Goal: Task Accomplishment & Management: Manage account settings

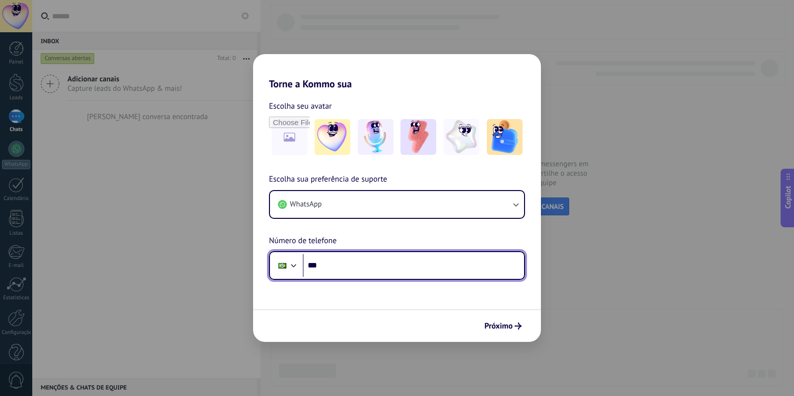
click at [363, 262] on input "***" at bounding box center [413, 265] width 221 height 23
type input "**********"
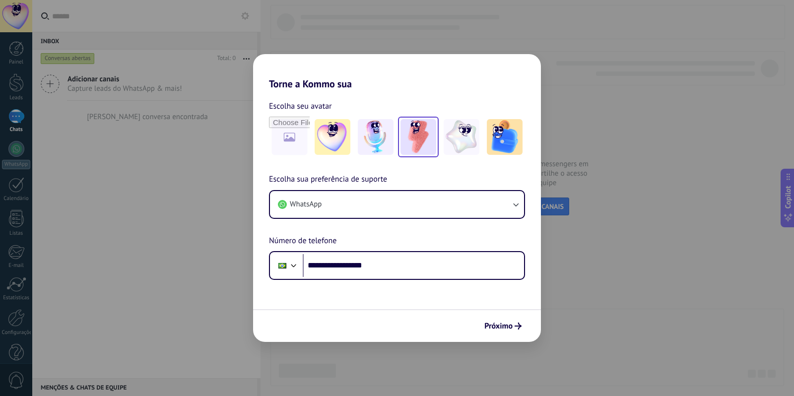
click at [408, 138] on img at bounding box center [418, 137] width 36 height 36
click at [507, 330] on span "Próximo" at bounding box center [498, 326] width 28 height 7
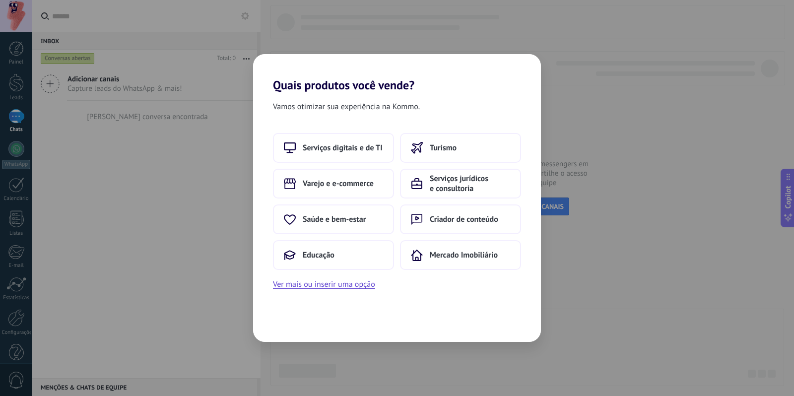
click at [359, 290] on div "Vamos otimizar sua experiência na Kommo. Serviços digitais e de TI Turismo Vare…" at bounding box center [397, 217] width 288 height 250
click at [360, 290] on button "Ver mais ou inserir uma opção" at bounding box center [324, 284] width 102 height 13
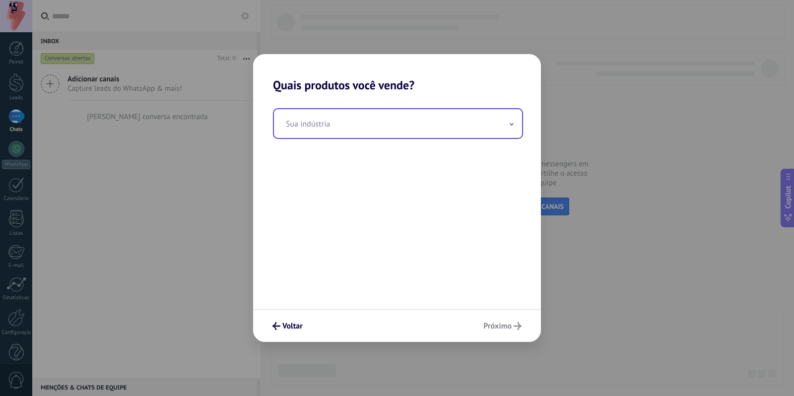
click at [459, 121] on input "text" at bounding box center [398, 123] width 248 height 29
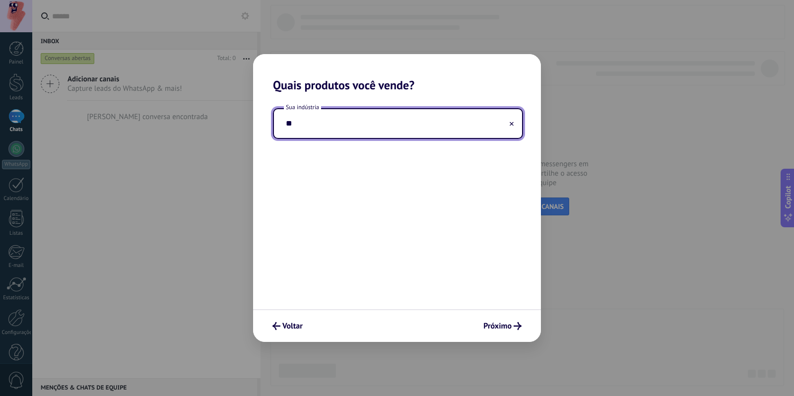
type input "*"
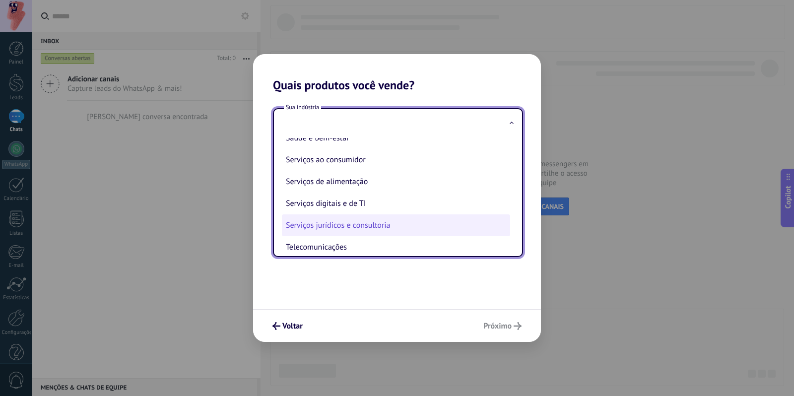
scroll to position [267, 0]
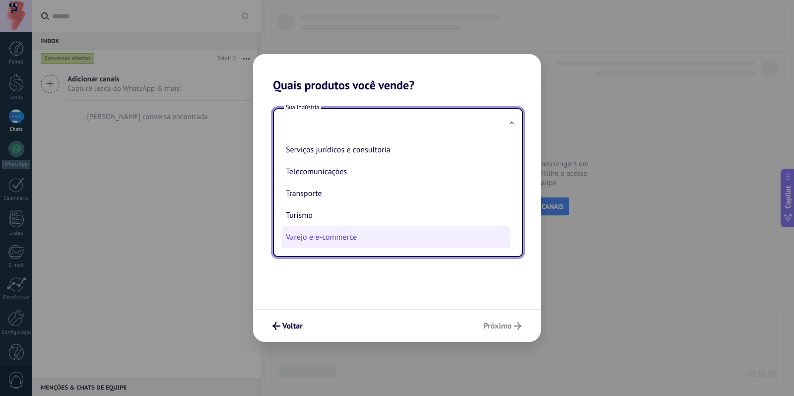
click at [386, 230] on li "Varejo e e-commerce" at bounding box center [396, 237] width 228 height 22
type input "**********"
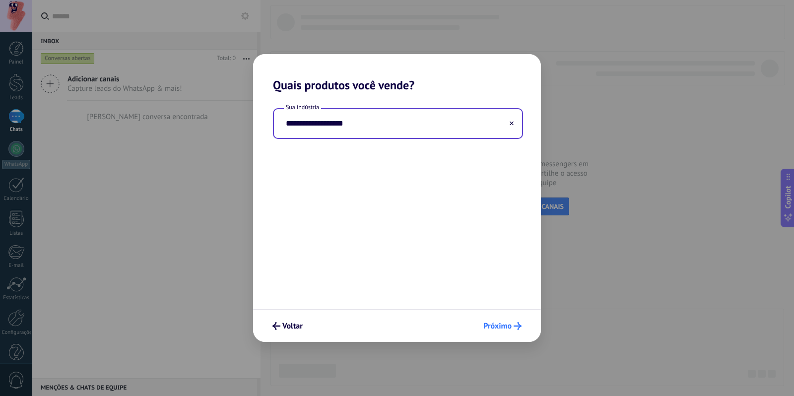
click at [499, 328] on span "Próximo" at bounding box center [497, 326] width 28 height 7
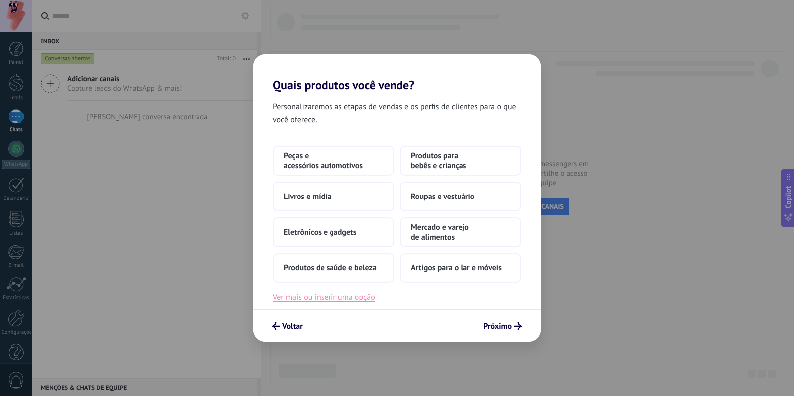
click at [361, 301] on button "Ver mais ou inserir uma opção" at bounding box center [324, 297] width 102 height 13
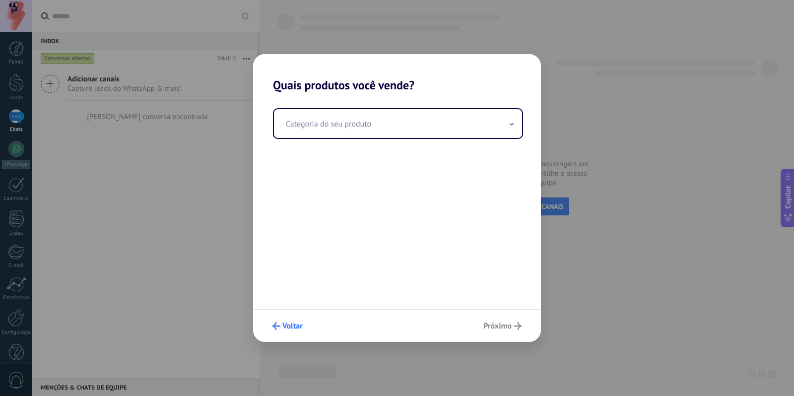
click at [293, 323] on span "Voltar" at bounding box center [292, 326] width 20 height 7
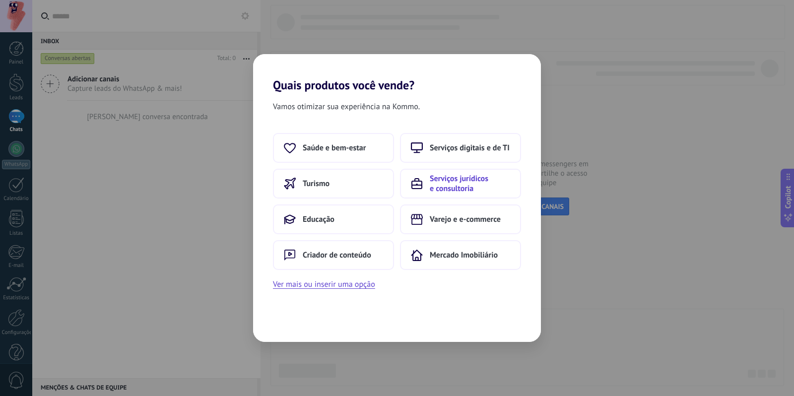
click at [495, 181] on span "Serviços jurídicos e consultoria" at bounding box center [470, 184] width 80 height 20
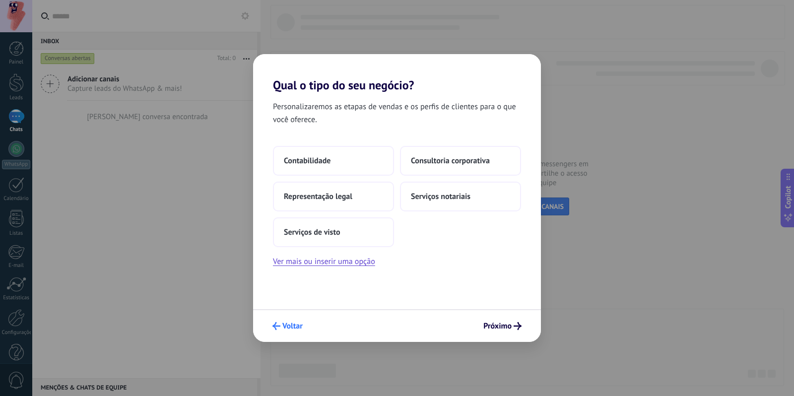
click at [282, 324] on span "Voltar" at bounding box center [292, 326] width 20 height 7
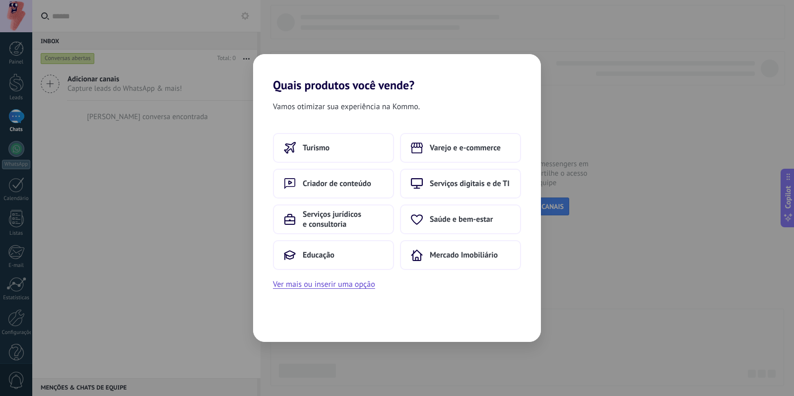
click at [182, 137] on div "Quais produtos você vende? Vamos otimizar sua experiência na Kommo. Turismo Var…" at bounding box center [397, 198] width 794 height 396
click at [181, 136] on div "Quais produtos você vende? Vamos otimizar sua experiência na Kommo. Turismo Var…" at bounding box center [397, 198] width 794 height 396
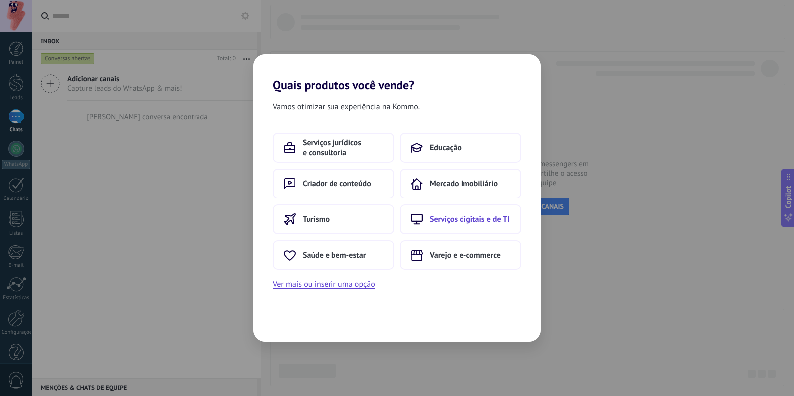
click at [478, 213] on button "Serviços digitais e de TI" at bounding box center [460, 219] width 121 height 30
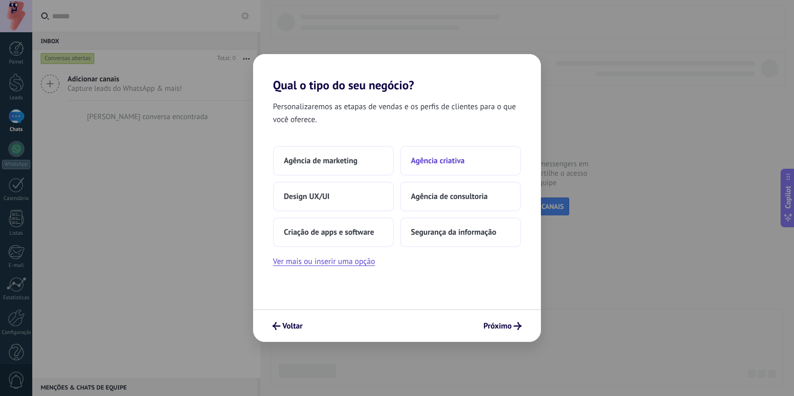
click at [441, 168] on button "Agência criativa" at bounding box center [460, 161] width 121 height 30
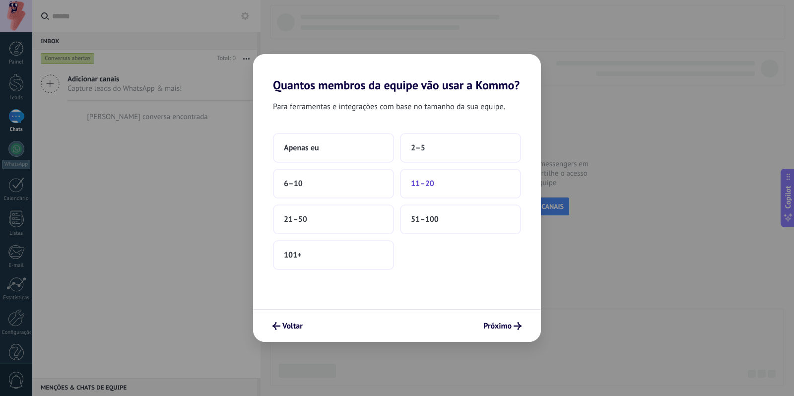
click at [411, 179] on span "11–20" at bounding box center [422, 184] width 23 height 10
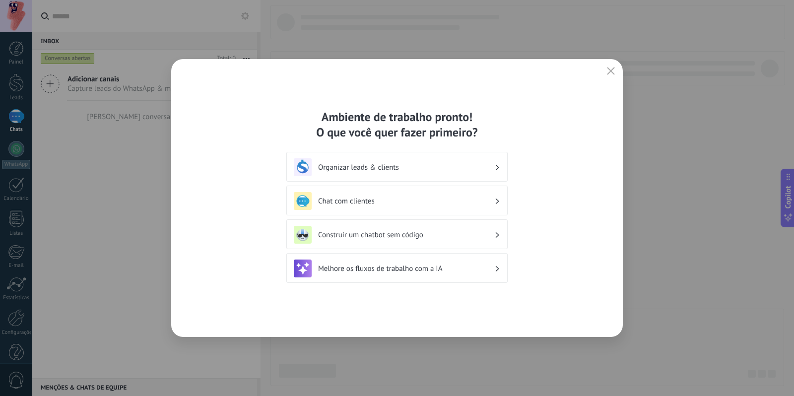
click at [412, 167] on h3 "Organizar leads & clients" at bounding box center [406, 167] width 176 height 9
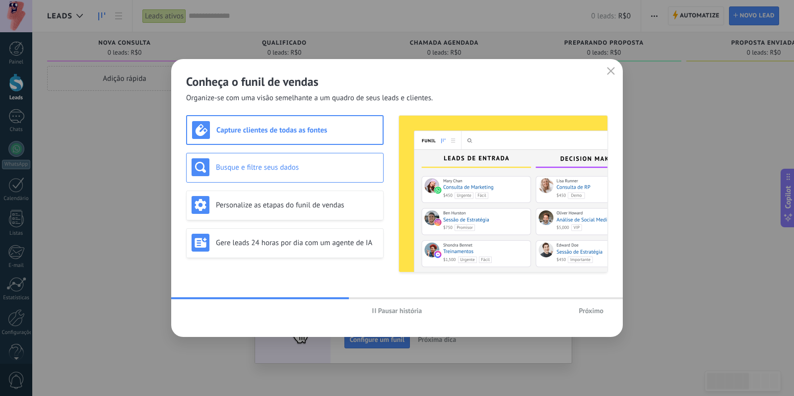
click at [270, 163] on h3 "Busque e filtre seus dados" at bounding box center [297, 167] width 162 height 9
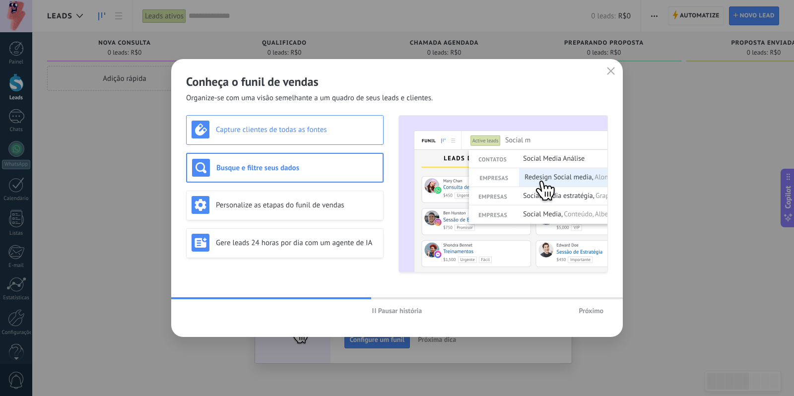
click at [279, 133] on h3 "Capture clientes de todas as fontes" at bounding box center [297, 129] width 162 height 9
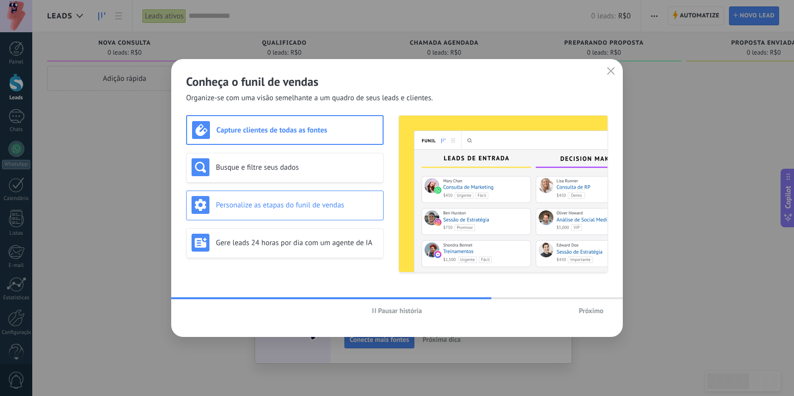
click at [280, 203] on h3 "Personalize as etapas do funil de vendas" at bounding box center [297, 204] width 162 height 9
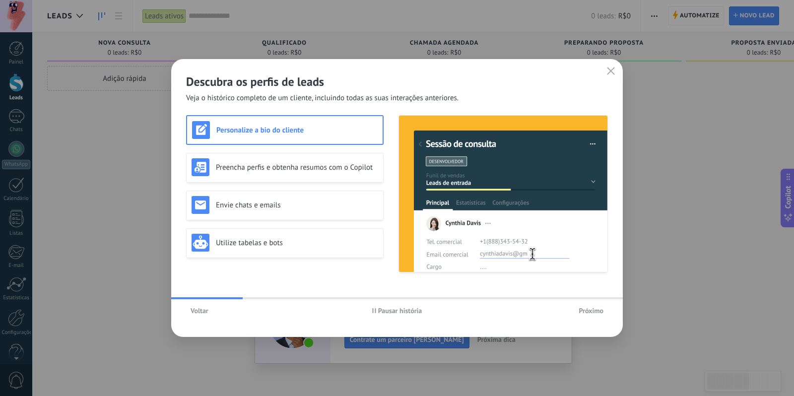
click at [597, 316] on button "Próximo" at bounding box center [591, 310] width 34 height 15
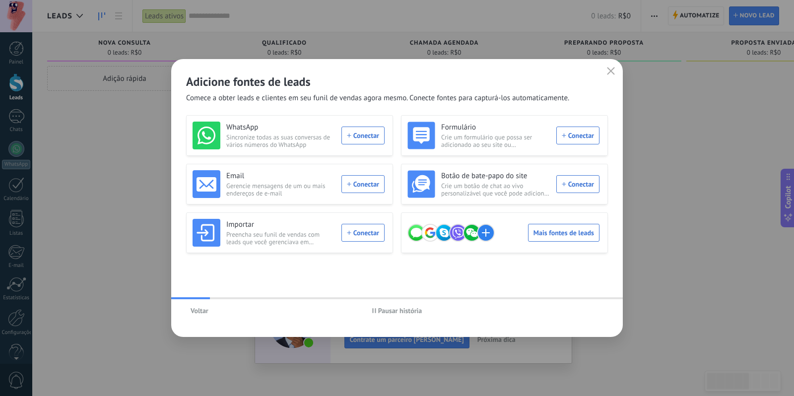
click at [404, 308] on span "Pausar história" at bounding box center [400, 310] width 44 height 7
click at [398, 309] on span "Iniciar história" at bounding box center [400, 310] width 43 height 7
click at [367, 137] on div "WhatsApp Sincronize todas as suas conversas de vários números do WhatsApp Conec…" at bounding box center [289, 136] width 192 height 28
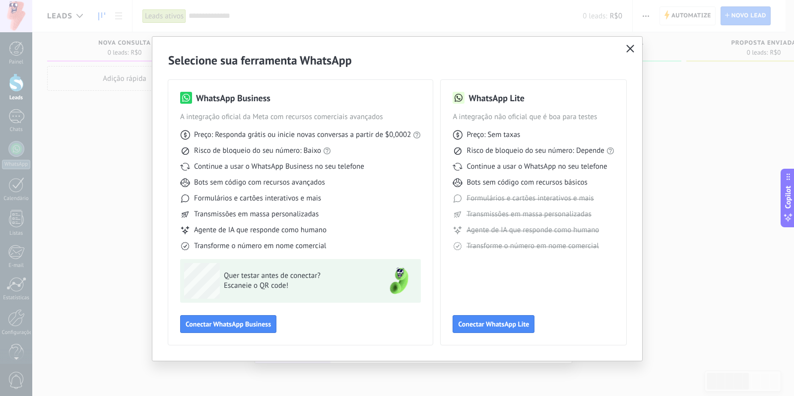
click at [632, 52] on span "button" at bounding box center [630, 49] width 8 height 9
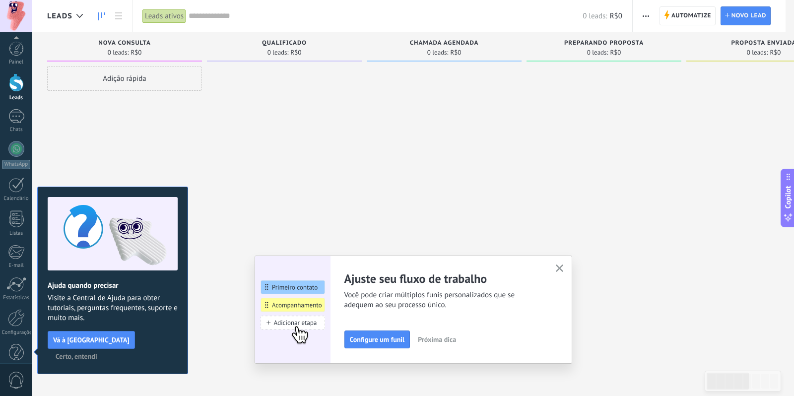
scroll to position [17, 0]
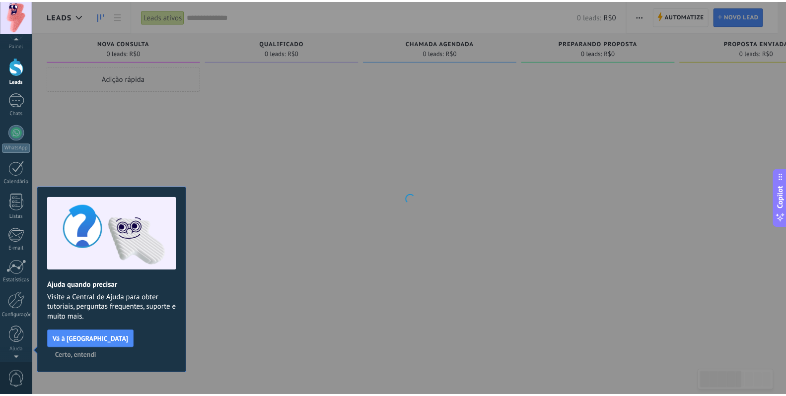
scroll to position [0, 0]
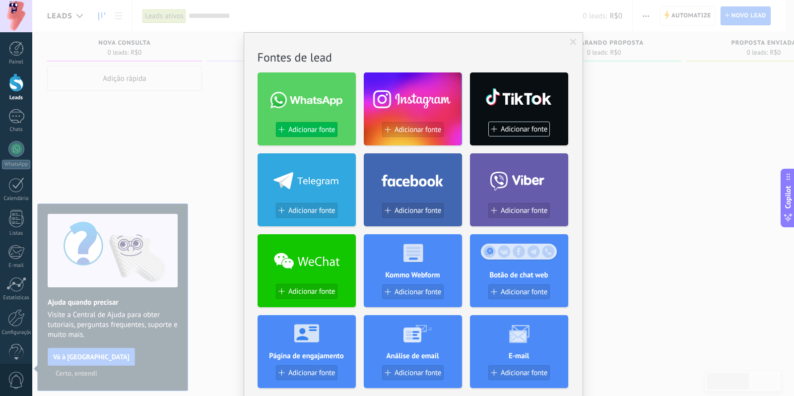
click at [314, 131] on span "Adicionar fonte" at bounding box center [311, 130] width 47 height 8
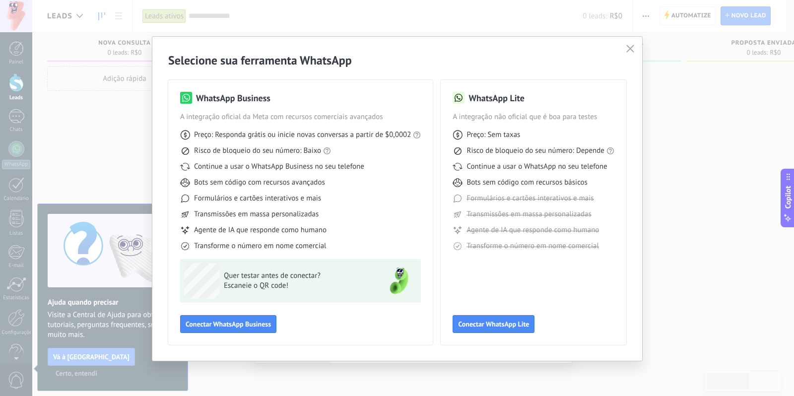
click at [629, 56] on div "Selecione sua ferramenta WhatsApp WhatsApp Business A integração oficial da Met…" at bounding box center [397, 199] width 490 height 324
click at [629, 52] on button "button" at bounding box center [630, 49] width 13 height 14
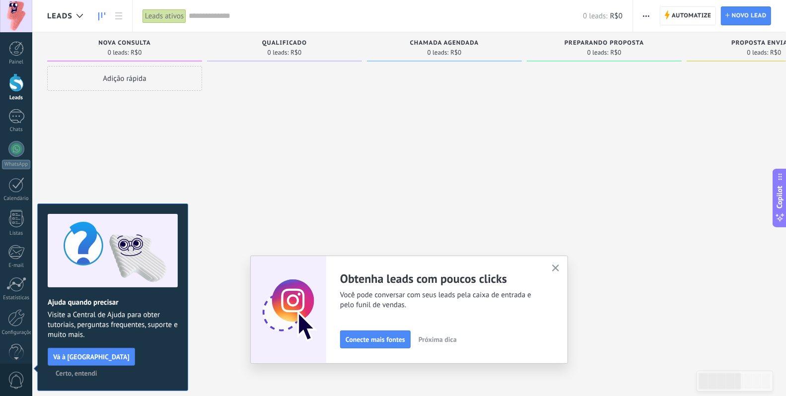
click at [97, 370] on span "Certo, entendi" at bounding box center [77, 373] width 42 height 7
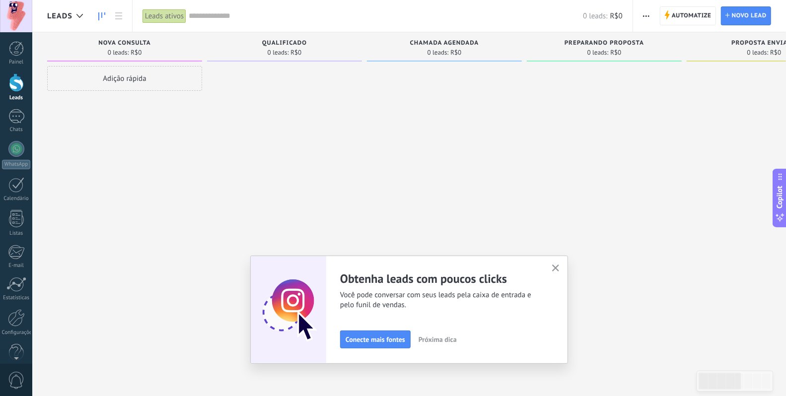
click at [441, 339] on span "Próxima dica" at bounding box center [437, 339] width 38 height 7
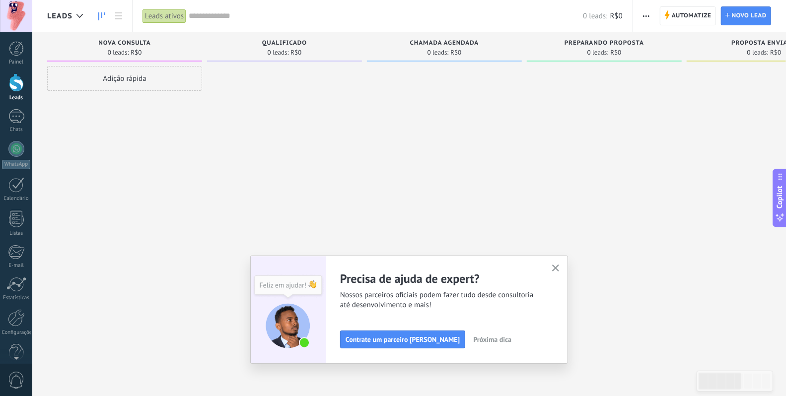
click at [473, 336] on span "Próxima dica" at bounding box center [492, 339] width 38 height 7
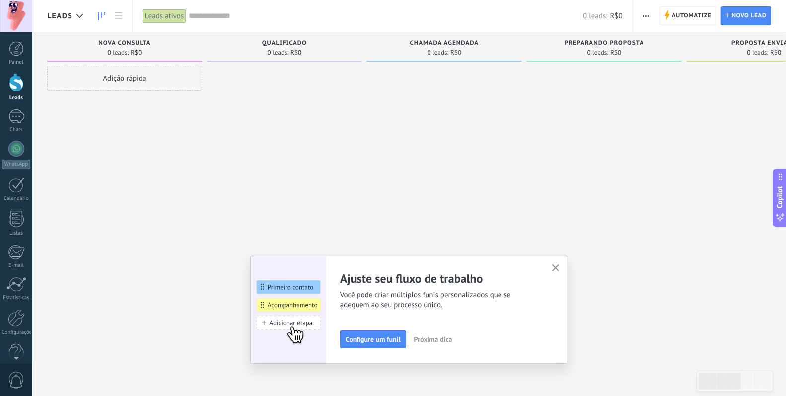
click at [566, 264] on div "Ajuste seu fluxo de trabalho Você pode criar múltiplos funis personalizados que…" at bounding box center [409, 310] width 318 height 108
click at [562, 265] on button "button" at bounding box center [555, 268] width 12 height 13
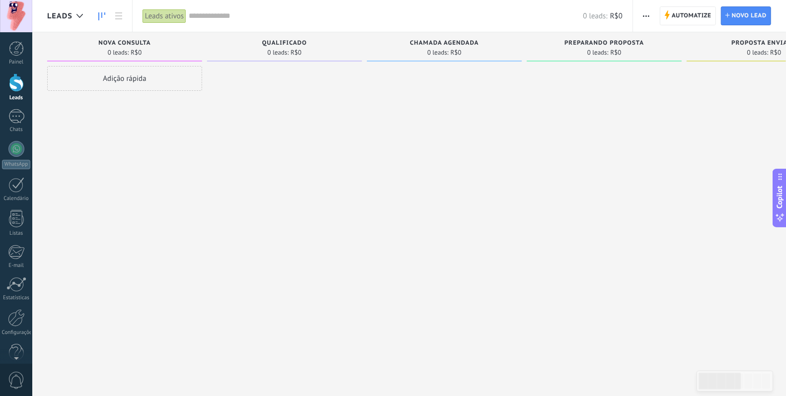
click at [150, 45] on span "Nova consulta" at bounding box center [124, 43] width 53 height 7
click at [148, 43] on span "Nova consulta" at bounding box center [124, 43] width 53 height 7
click at [147, 71] on div "Adição rápida" at bounding box center [124, 78] width 155 height 25
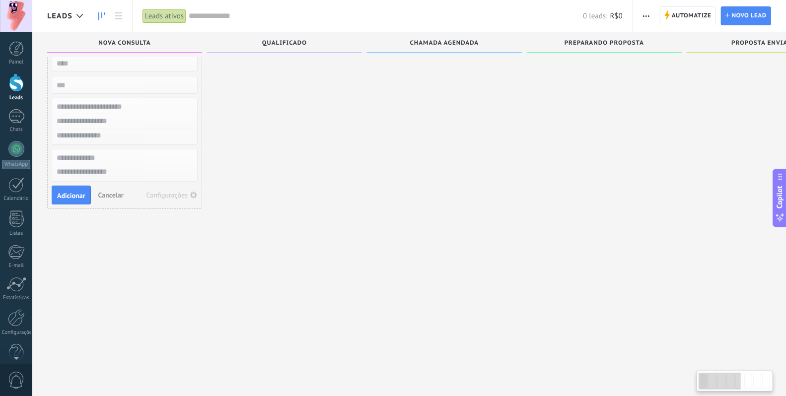
scroll to position [3, 0]
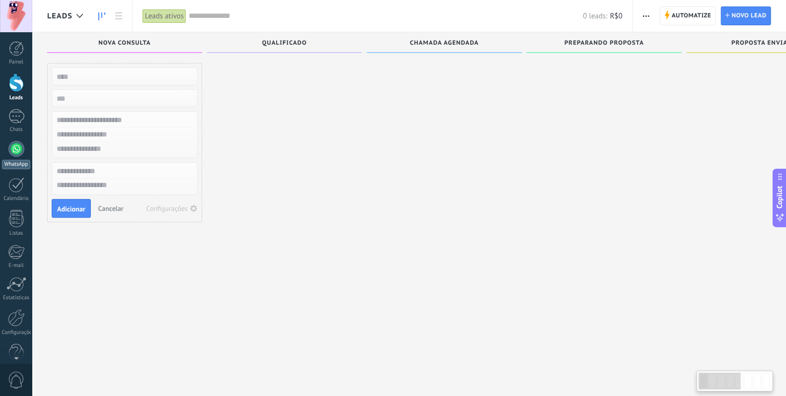
click at [28, 148] on link "WhatsApp" at bounding box center [16, 155] width 32 height 28
